Goal: Task Accomplishment & Management: Manage account settings

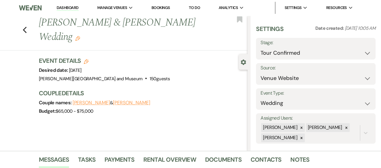
click at [61, 9] on link "Dashboard" at bounding box center [68, 8] width 22 height 6
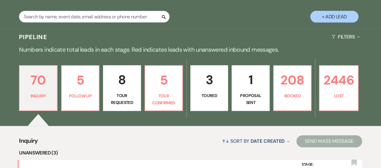
scroll to position [121, 0]
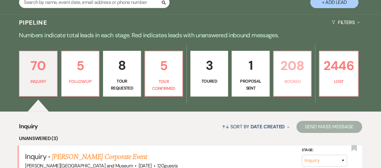
click at [303, 84] on p "Booked" at bounding box center [293, 81] width 30 height 7
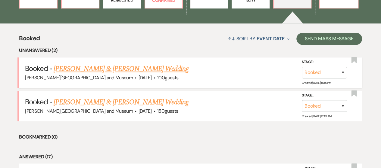
scroll to position [241, 0]
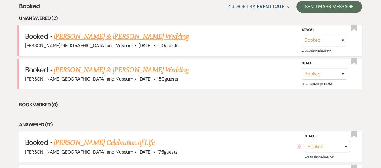
click at [127, 38] on link "[PERSON_NAME] & [PERSON_NAME] Wedding" at bounding box center [121, 36] width 135 height 11
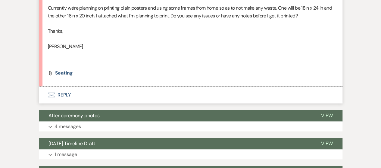
scroll to position [271, 0]
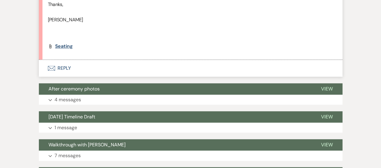
click at [63, 48] on span "seating" at bounding box center [64, 46] width 18 height 6
click at [67, 47] on span "seating" at bounding box center [64, 46] width 18 height 6
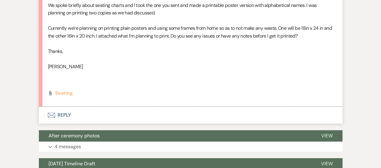
scroll to position [181, 0]
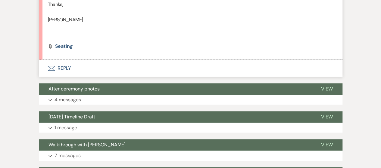
click at [68, 68] on button "Envelope Reply" at bounding box center [191, 68] width 304 height 17
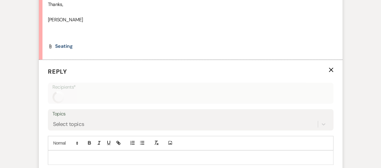
scroll to position [309, 0]
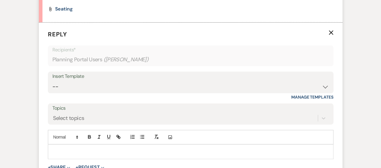
click at [80, 149] on p at bounding box center [191, 152] width 276 height 7
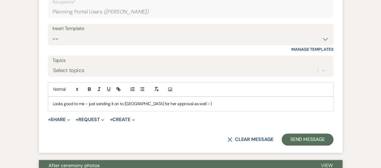
scroll to position [429, 0]
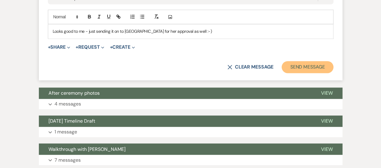
click at [304, 67] on button "Send Message" at bounding box center [308, 67] width 52 height 12
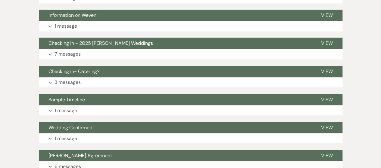
scroll to position [0, 0]
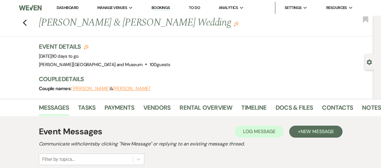
click at [56, 8] on li "Dashboard" at bounding box center [68, 8] width 28 height 12
click at [62, 6] on link "Dashboard" at bounding box center [68, 7] width 22 height 5
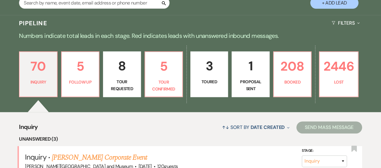
scroll to position [121, 0]
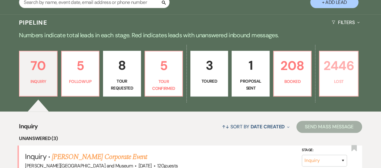
click at [328, 83] on p "Lost" at bounding box center [338, 81] width 31 height 7
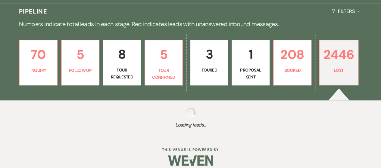
scroll to position [138, 0]
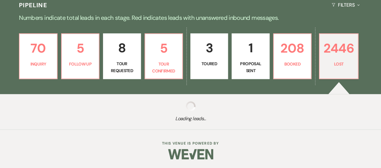
select select "8"
select select "5"
select select "8"
select select "5"
select select "8"
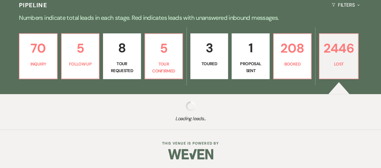
select select "10"
select select "8"
select select "10"
select select "8"
select select "10"
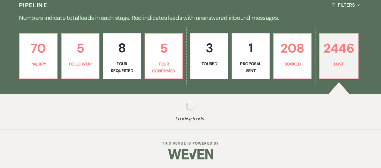
select select "8"
select select "10"
select select "8"
select select "10"
select select "8"
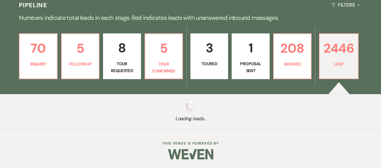
select select "10"
select select "8"
select select "10"
select select "8"
select select "7"
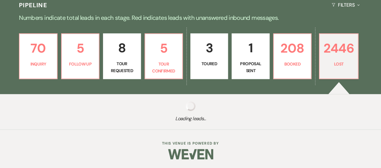
select select "8"
select select "5"
select select "8"
select select "6"
select select "8"
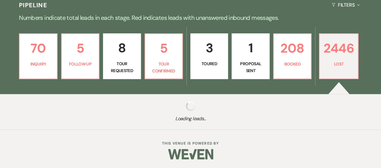
select select "10"
select select "8"
select select "5"
select select "8"
select select "6"
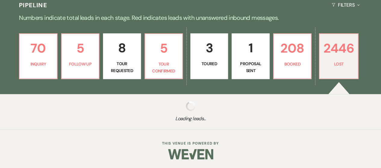
select select "8"
select select "10"
select select "8"
select select "10"
select select "8"
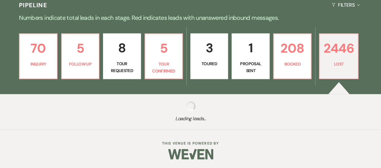
select select "5"
select select "8"
select select "5"
select select "8"
select select "10"
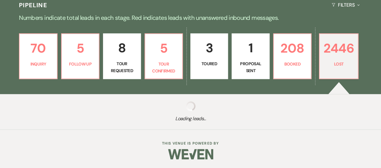
select select "8"
select select "10"
select select "8"
select select "5"
select select "8"
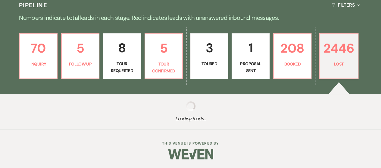
select select "10"
select select "8"
select select "7"
select select "8"
select select "5"
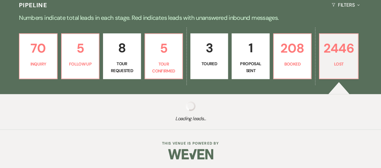
select select "8"
select select "10"
select select "8"
select select "5"
select select "8"
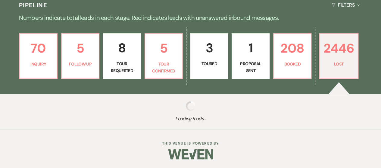
select select "5"
select select "8"
select select "10"
select select "8"
select select "5"
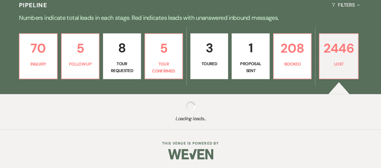
select select "8"
select select "10"
select select "8"
select select "10"
select select "8"
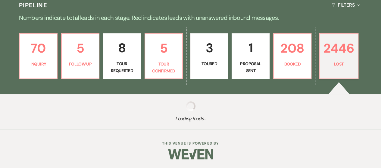
select select "5"
select select "8"
select select "5"
select select "8"
select select "5"
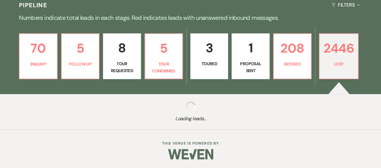
select select "8"
select select "10"
select select "8"
select select "5"
select select "8"
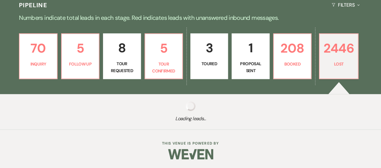
select select "5"
select select "8"
select select "10"
select select "8"
select select "6"
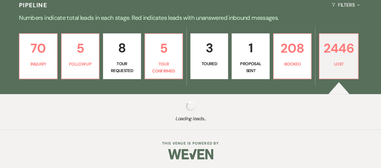
select select "8"
select select "5"
select select "8"
select select "5"
select select "8"
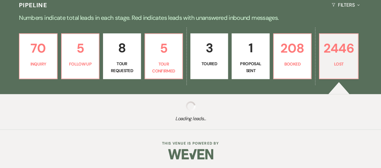
select select "10"
select select "8"
select select "10"
select select "8"
select select "6"
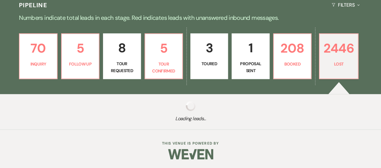
select select "8"
select select "5"
select select "8"
select select "5"
select select "8"
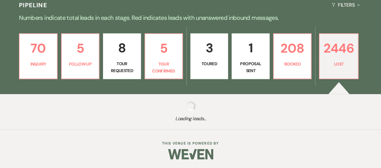
select select "8"
select select "5"
select select "8"
select select "10"
select select "8"
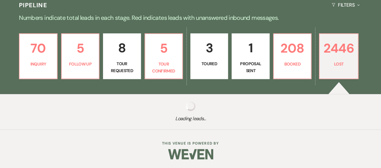
select select "10"
select select "8"
select select "5"
select select "8"
select select "10"
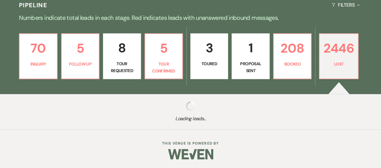
select select "8"
select select "10"
select select "8"
select select "5"
select select "8"
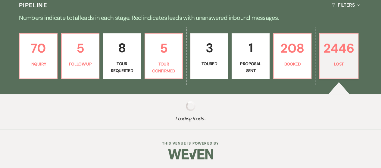
select select "5"
select select "8"
select select "10"
select select "8"
select select "5"
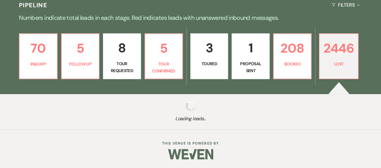
select select "8"
select select "10"
select select "8"
select select "5"
select select "8"
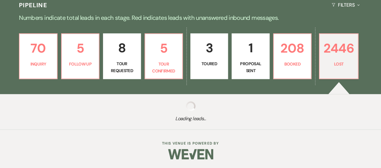
select select "5"
select select "8"
select select "5"
select select "8"
select select "5"
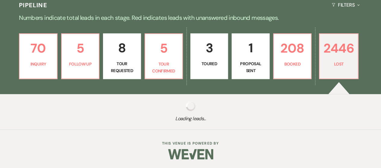
select select "8"
select select "5"
select select "8"
select select "5"
select select "8"
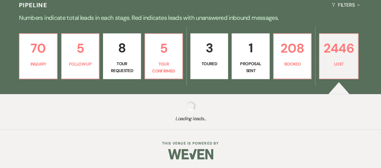
select select "5"
select select "8"
select select "5"
select select "8"
select select "5"
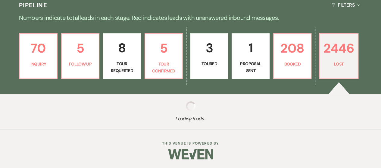
select select "8"
select select "10"
select select "8"
select select "5"
select select "8"
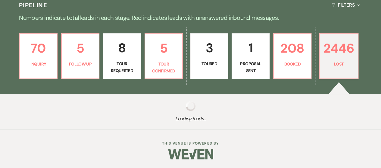
select select "5"
select select "8"
select select "5"
select select "8"
select select "5"
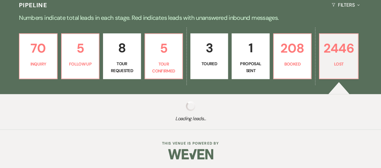
select select "8"
select select "10"
select select "8"
select select "10"
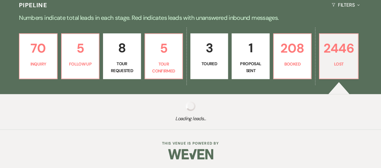
select select "8"
select select "5"
select select "8"
select select "5"
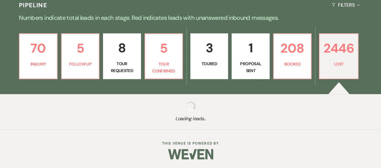
select select "8"
select select "7"
select select "8"
select select "6"
select select "8"
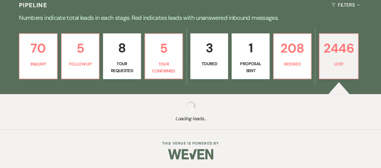
select select "10"
select select "8"
select select "10"
select select "8"
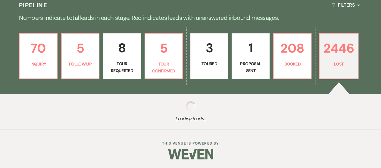
select select "5"
select select "8"
select select "5"
select select "8"
select select "6"
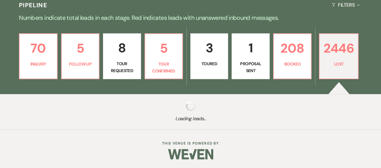
select select "8"
select select "10"
select select "8"
select select "5"
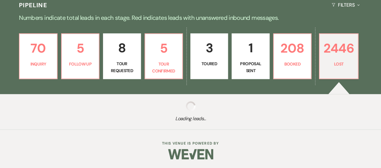
select select "8"
select select "5"
select select "8"
select select "5"
select select "8"
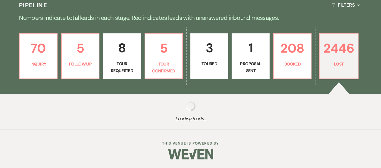
select select "10"
select select "8"
select select "5"
select select "8"
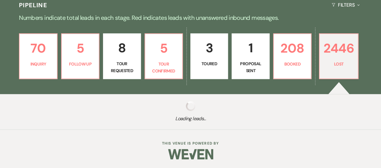
select select "5"
select select "8"
select select "5"
select select "8"
select select "7"
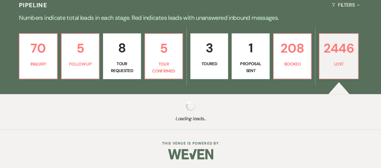
select select "8"
select select "5"
select select "8"
select select "5"
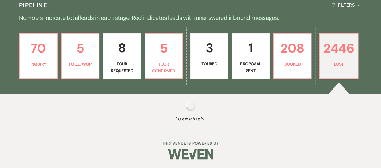
select select "8"
select select "6"
select select "8"
select select "5"
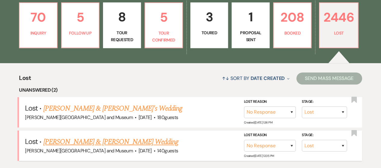
scroll to position [198, 0]
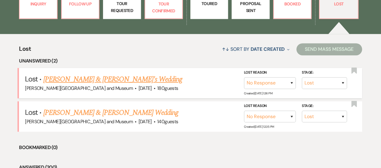
click at [77, 75] on link "[PERSON_NAME] & [PERSON_NAME]'s Wedding" at bounding box center [112, 79] width 139 height 11
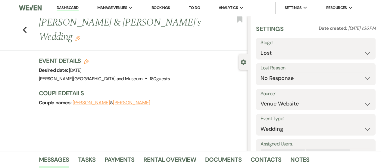
click at [62, 12] on li "Dashboard" at bounding box center [68, 8] width 28 height 12
click at [63, 10] on link "Dashboard" at bounding box center [68, 8] width 22 height 6
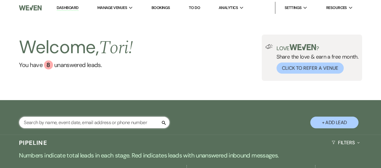
click at [96, 125] on input "text" at bounding box center [94, 123] width 151 height 12
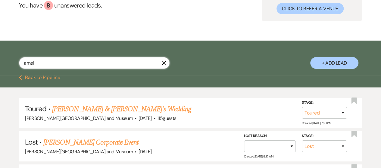
scroll to position [60, 0]
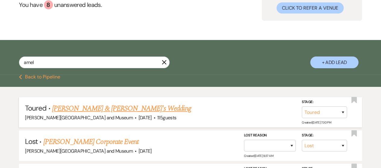
click at [92, 109] on link "[PERSON_NAME] & [PERSON_NAME]'s Wedding" at bounding box center [121, 108] width 139 height 11
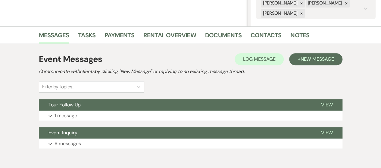
scroll to position [151, 0]
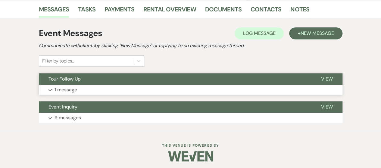
click at [88, 86] on button "Expand 1 message" at bounding box center [191, 90] width 304 height 10
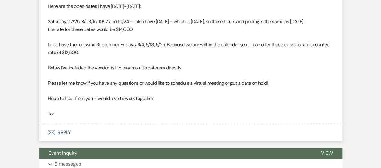
scroll to position [211, 0]
